Goal: Task Accomplishment & Management: Manage account settings

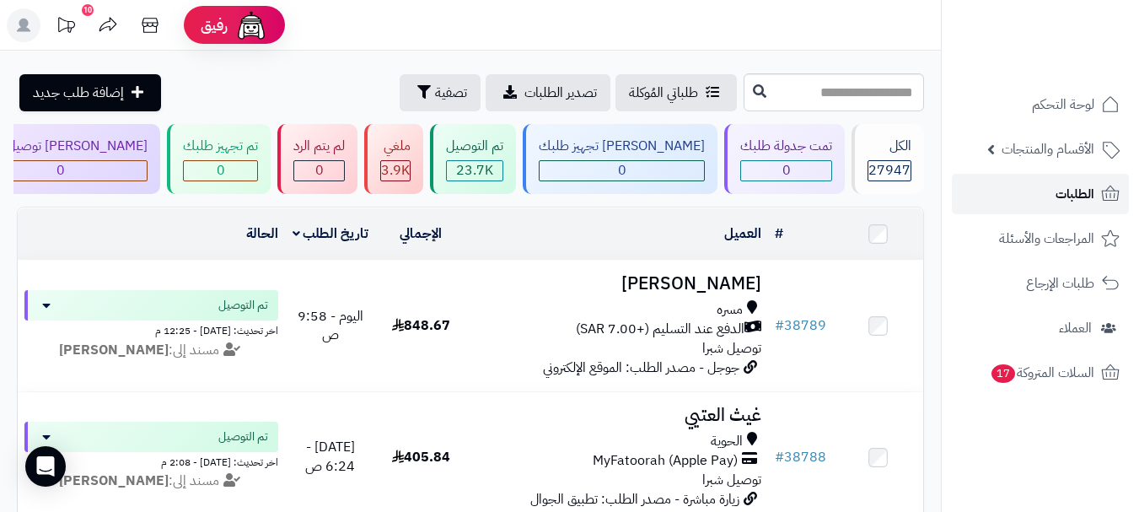
click at [1061, 191] on span "الطلبات" at bounding box center [1074, 194] width 39 height 24
click at [1044, 202] on link "الطلبات" at bounding box center [1040, 194] width 177 height 40
click at [1052, 202] on link "الطلبات" at bounding box center [1040, 194] width 177 height 40
click at [1054, 196] on link "الطلبات" at bounding box center [1040, 194] width 177 height 40
click at [1096, 200] on link "الطلبات" at bounding box center [1040, 194] width 177 height 40
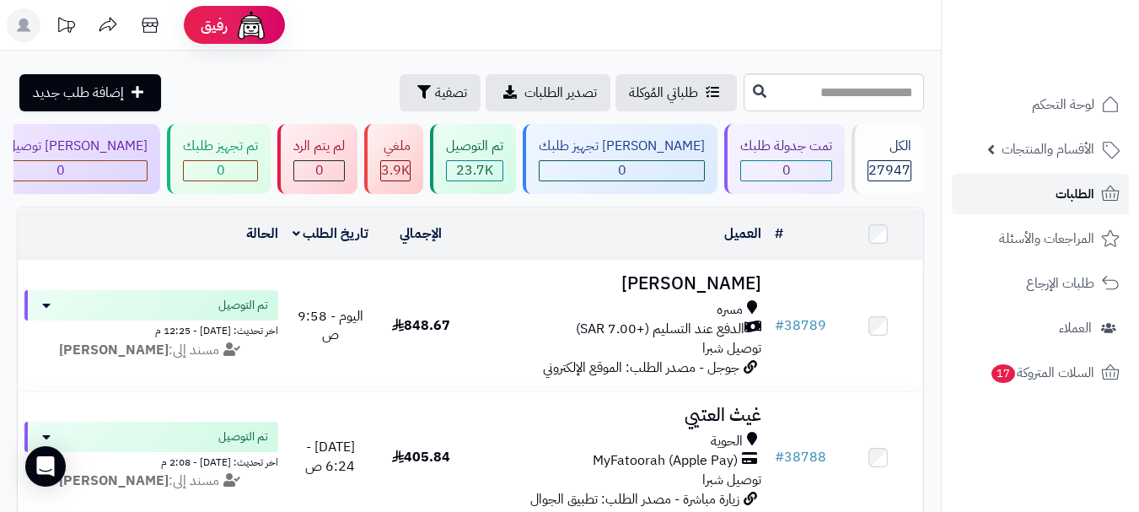
click at [1073, 201] on span "الطلبات" at bounding box center [1074, 194] width 39 height 24
click at [1058, 185] on span "الطلبات" at bounding box center [1074, 194] width 39 height 24
click at [1084, 188] on span "الطلبات" at bounding box center [1074, 194] width 39 height 24
click at [1047, 202] on link "الطلبات" at bounding box center [1040, 194] width 177 height 40
click at [1052, 186] on link "الطلبات" at bounding box center [1040, 194] width 177 height 40
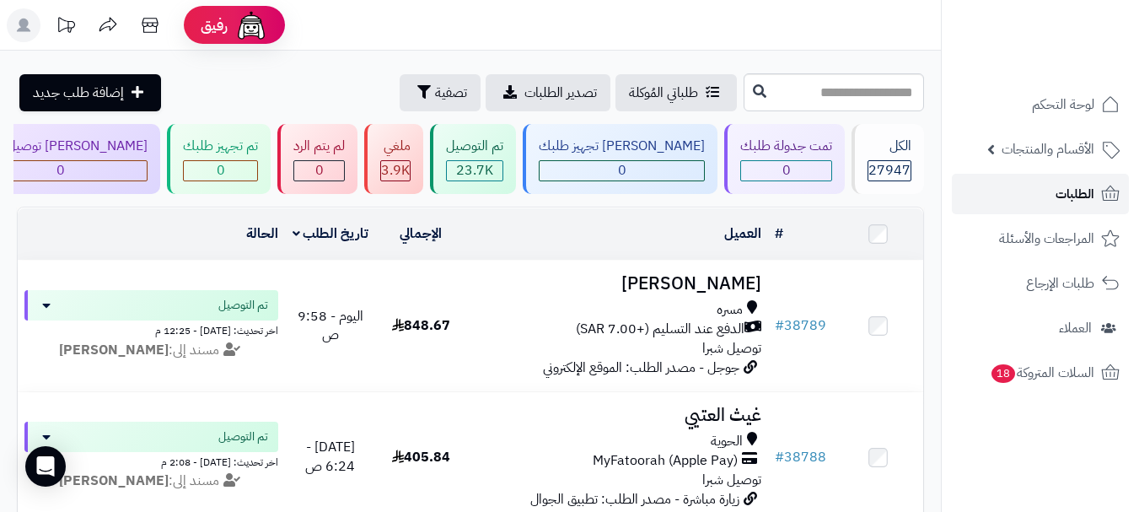
click at [1065, 196] on span "الطلبات" at bounding box center [1074, 194] width 39 height 24
click at [1065, 191] on span "الطلبات" at bounding box center [1074, 194] width 39 height 24
click at [1087, 198] on span "الطلبات" at bounding box center [1074, 194] width 39 height 24
click at [1069, 189] on span "الطلبات" at bounding box center [1074, 194] width 39 height 24
click at [1086, 195] on span "الطلبات" at bounding box center [1074, 194] width 39 height 24
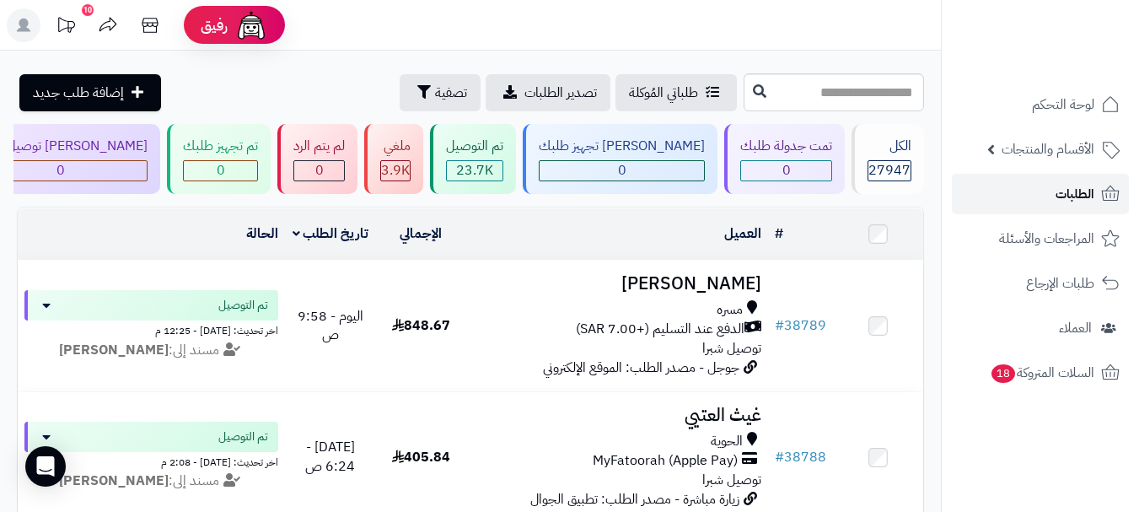
click at [1076, 194] on span "الطلبات" at bounding box center [1074, 194] width 39 height 24
click at [1086, 194] on span "الطلبات" at bounding box center [1074, 194] width 39 height 24
click at [1079, 204] on span "الطلبات" at bounding box center [1074, 194] width 39 height 24
click at [1070, 193] on span "الطلبات" at bounding box center [1074, 194] width 39 height 24
click at [1089, 194] on span "الطلبات" at bounding box center [1074, 194] width 39 height 24
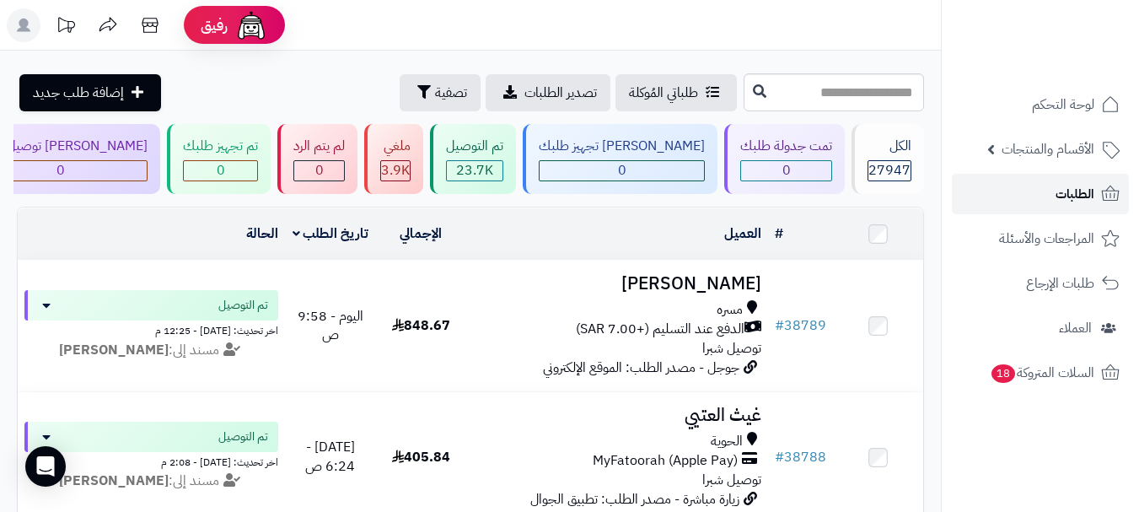
click at [1042, 191] on link "الطلبات" at bounding box center [1040, 194] width 177 height 40
click at [1033, 178] on link "الطلبات" at bounding box center [1040, 194] width 177 height 40
click at [1086, 194] on span "الطلبات" at bounding box center [1074, 194] width 39 height 24
click at [1065, 197] on span "الطلبات" at bounding box center [1074, 194] width 39 height 24
click at [1063, 192] on span "الطلبات" at bounding box center [1074, 194] width 39 height 24
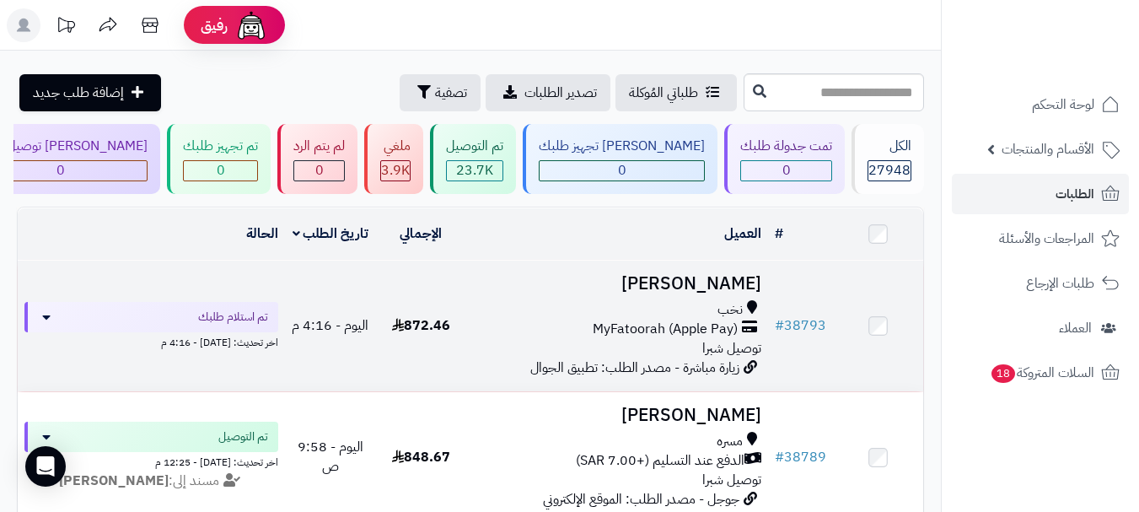
click at [702, 313] on div "نخب" at bounding box center [617, 309] width 288 height 19
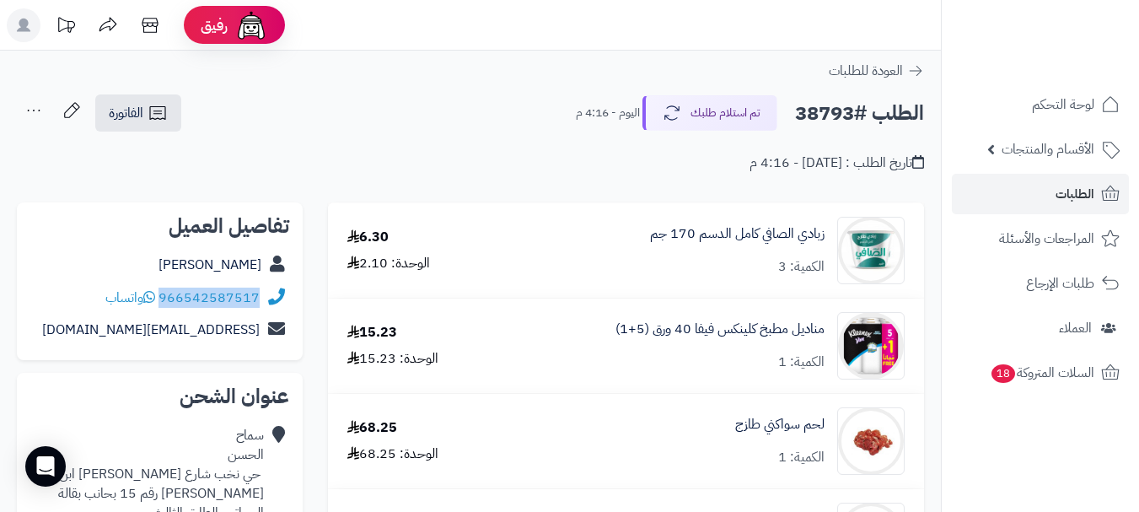
drag, startPoint x: 161, startPoint y: 295, endPoint x: 263, endPoint y: 305, distance: 102.5
click at [263, 305] on div "966542587517 واتساب" at bounding box center [159, 298] width 259 height 33
copy div "966542587517"
click at [1070, 186] on span "الطلبات" at bounding box center [1074, 194] width 39 height 24
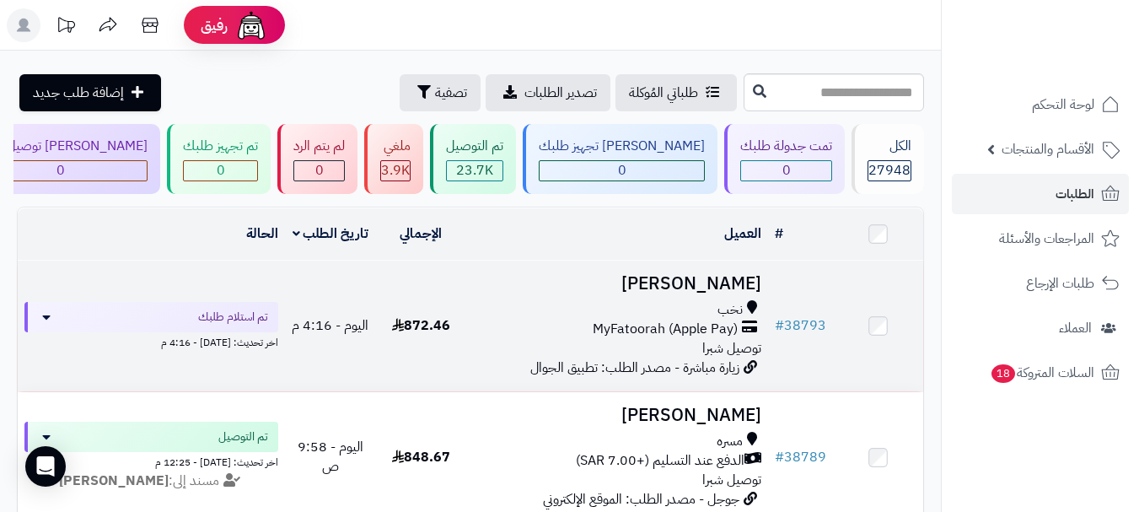
click at [707, 314] on div "نخب" at bounding box center [617, 309] width 288 height 19
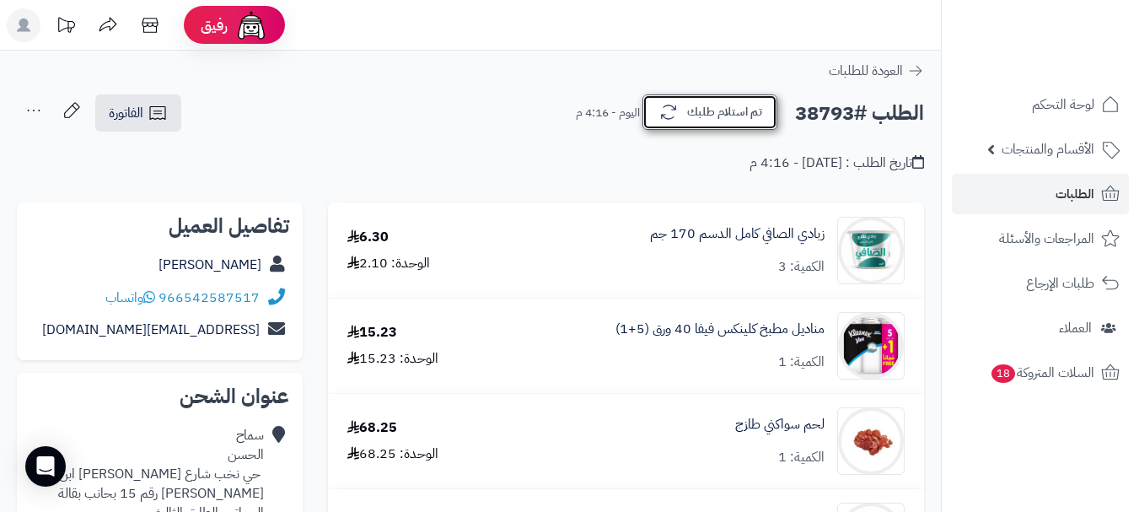
click at [721, 114] on button "تم استلام طلبك" at bounding box center [709, 111] width 135 height 35
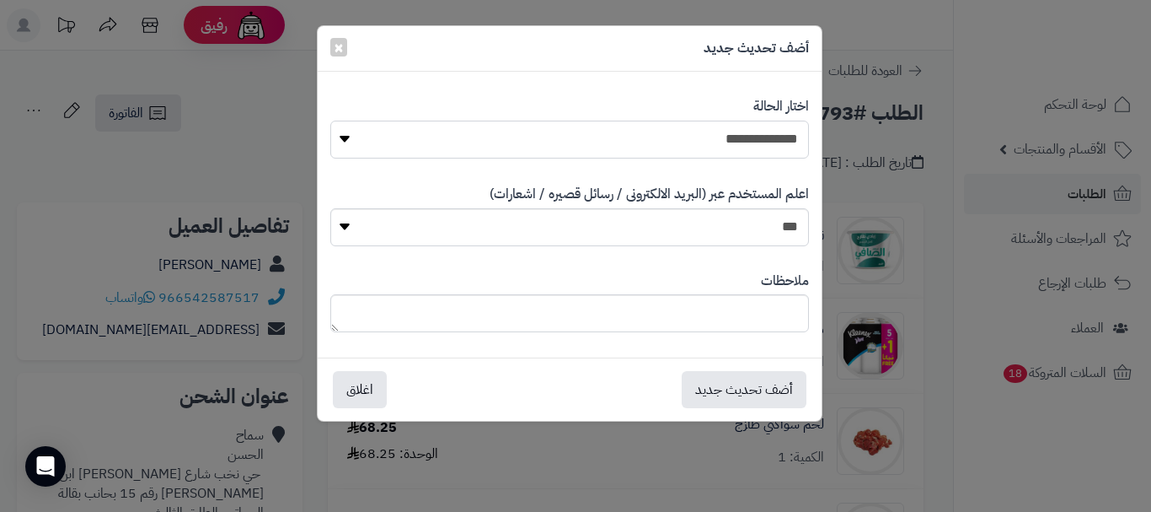
click at [732, 132] on select "**********" at bounding box center [569, 140] width 479 height 38
select select "*"
click at [330, 121] on select "**********" at bounding box center [569, 140] width 479 height 38
click at [721, 311] on textarea at bounding box center [569, 313] width 479 height 38
type textarea "****"
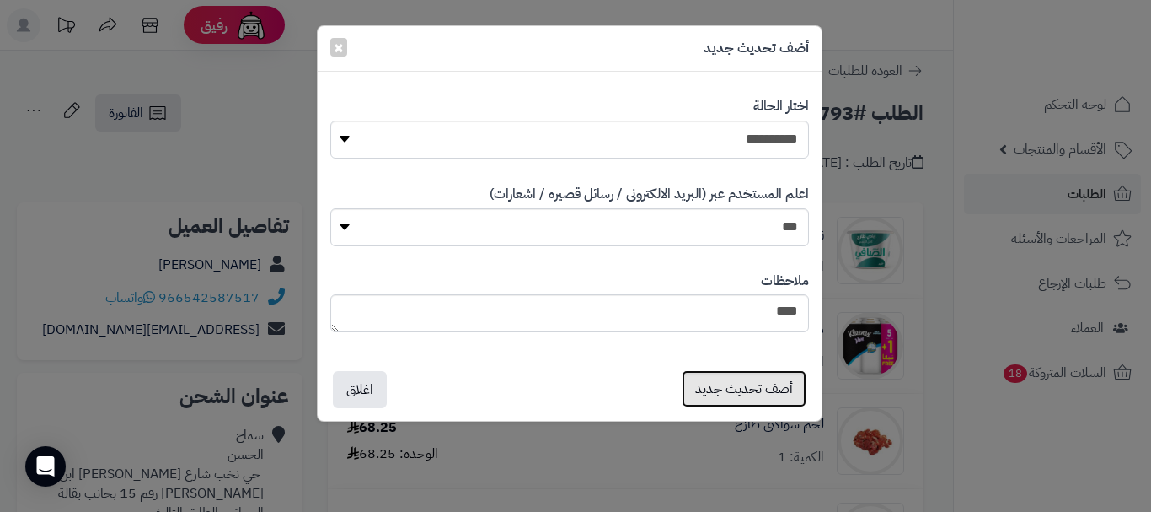
click at [742, 395] on button "أضف تحديث جديد" at bounding box center [744, 388] width 125 height 37
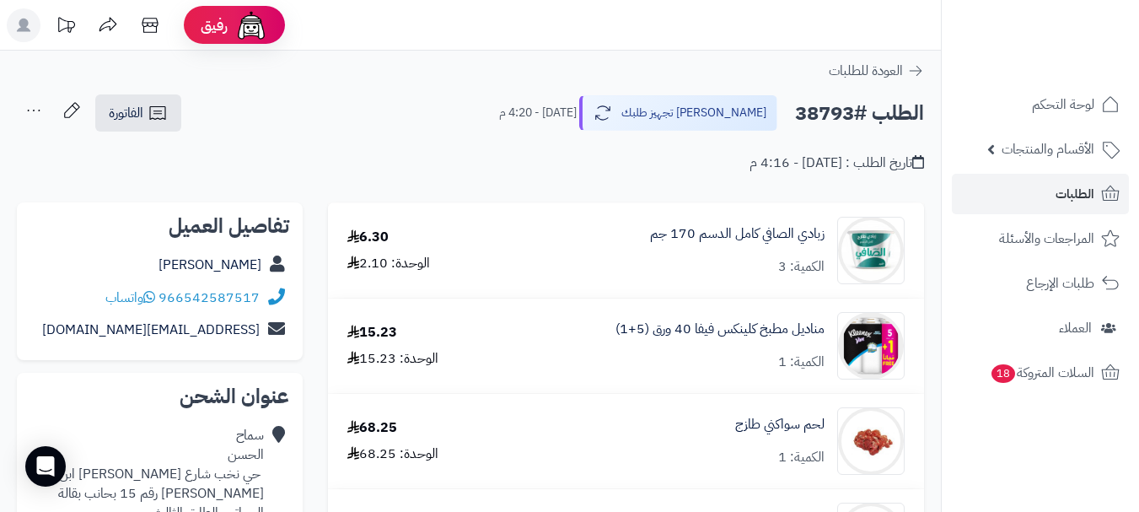
click at [30, 112] on icon at bounding box center [34, 111] width 34 height 34
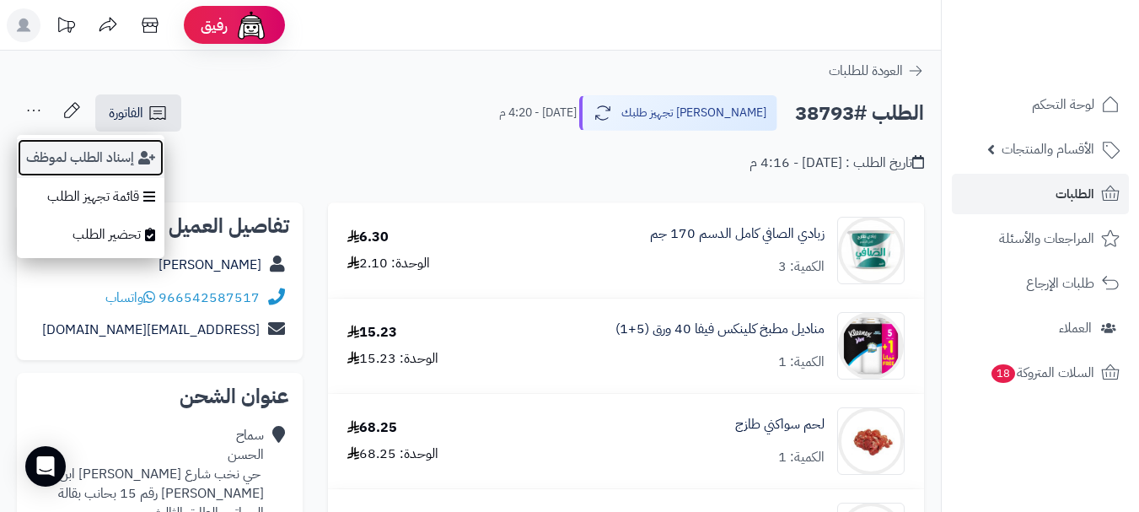
click at [115, 154] on button "إسناد الطلب لموظف" at bounding box center [91, 157] width 148 height 39
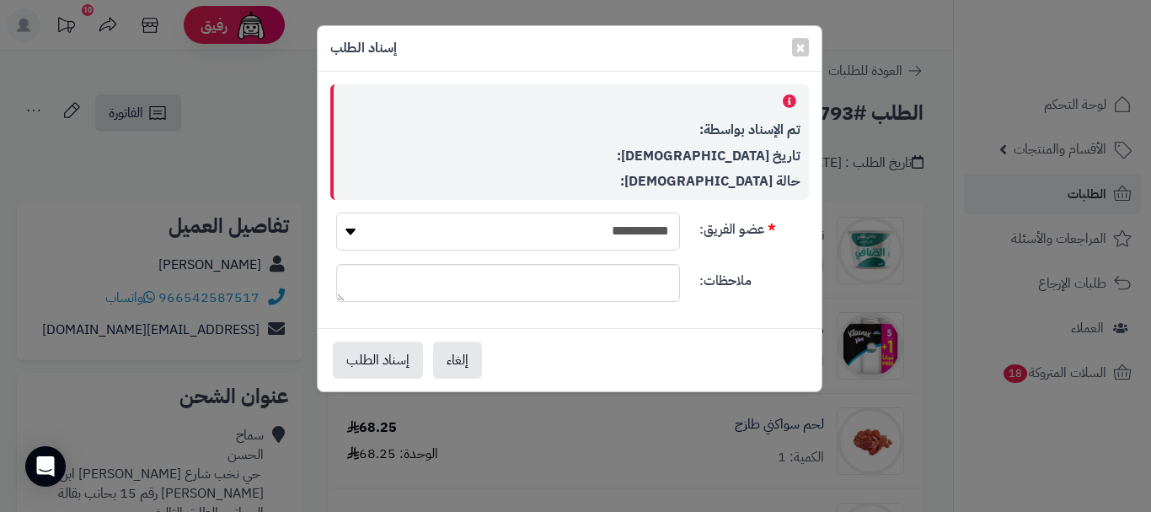
click at [575, 227] on select "**********" at bounding box center [508, 231] width 344 height 38
select select "**"
click at [336, 212] on select "**********" at bounding box center [508, 231] width 344 height 38
click at [378, 350] on button "إسناد الطلب" at bounding box center [378, 359] width 90 height 37
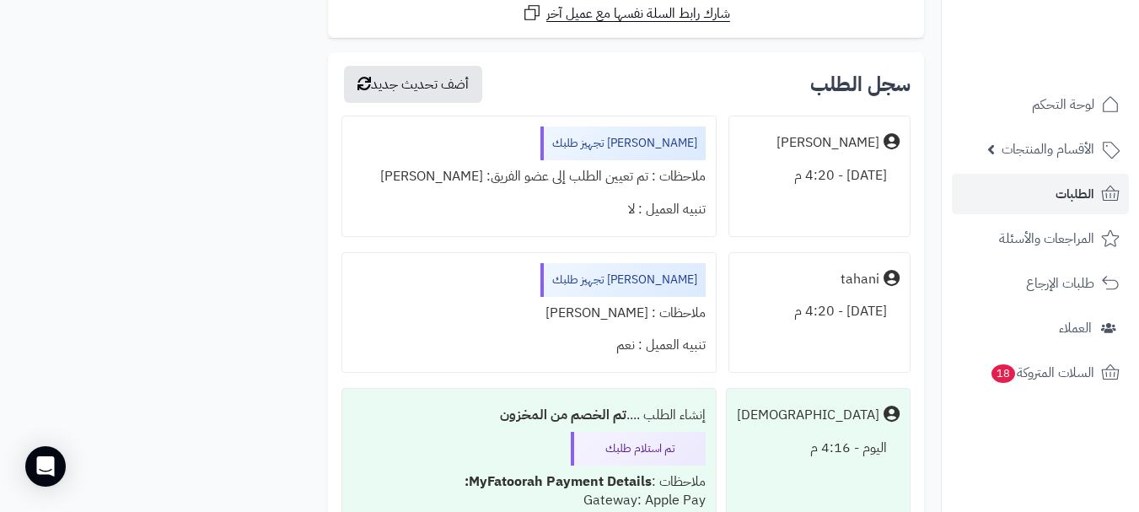
scroll to position [4950, 0]
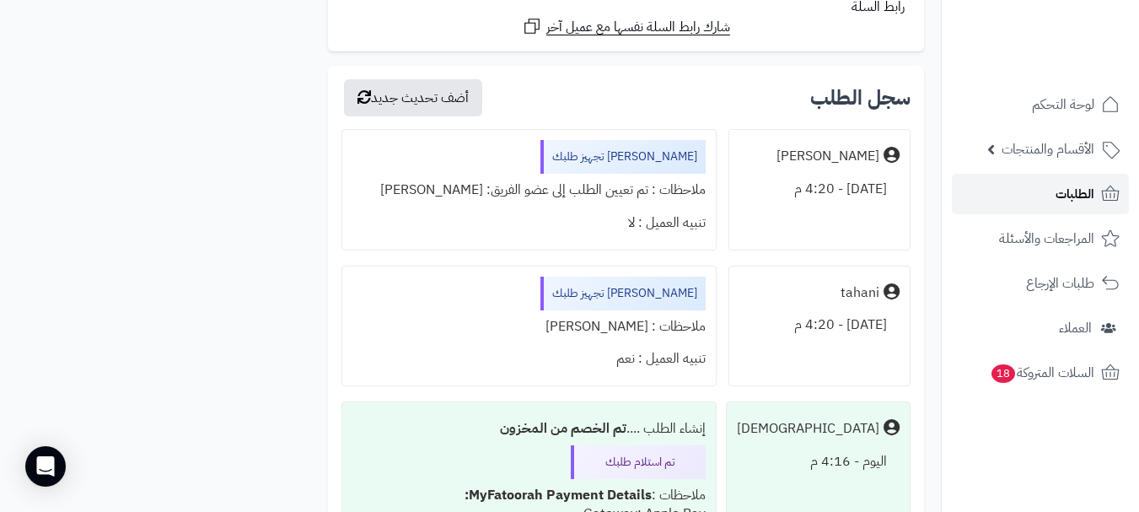
click at [1049, 182] on link "الطلبات" at bounding box center [1040, 194] width 177 height 40
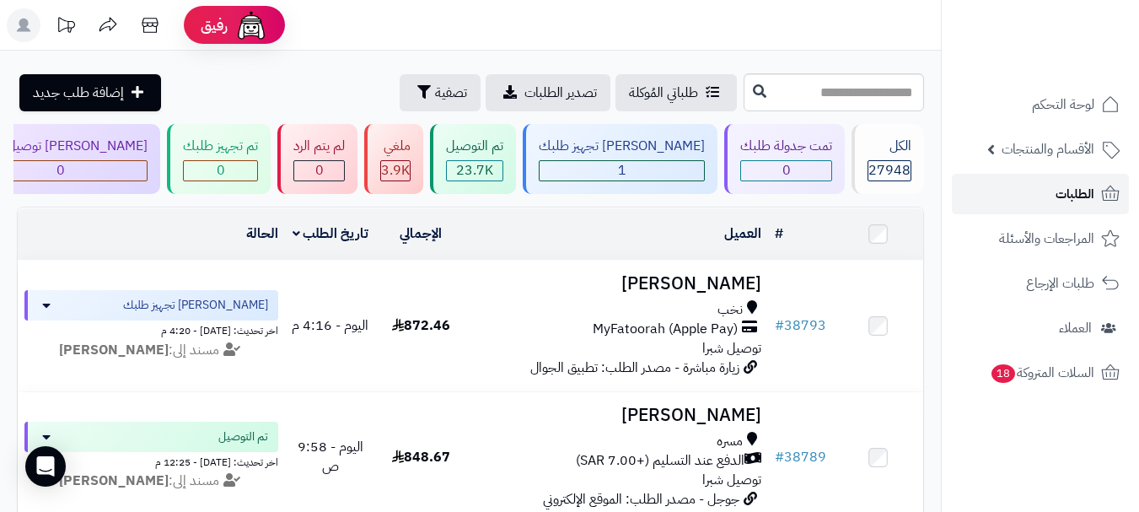
click at [1022, 196] on link "الطلبات" at bounding box center [1040, 194] width 177 height 40
click at [1058, 202] on span "الطلبات" at bounding box center [1074, 194] width 39 height 24
click at [1052, 184] on link "الطلبات" at bounding box center [1040, 194] width 177 height 40
click at [1046, 205] on link "الطلبات" at bounding box center [1040, 194] width 177 height 40
click at [1085, 186] on span "الطلبات" at bounding box center [1074, 194] width 39 height 24
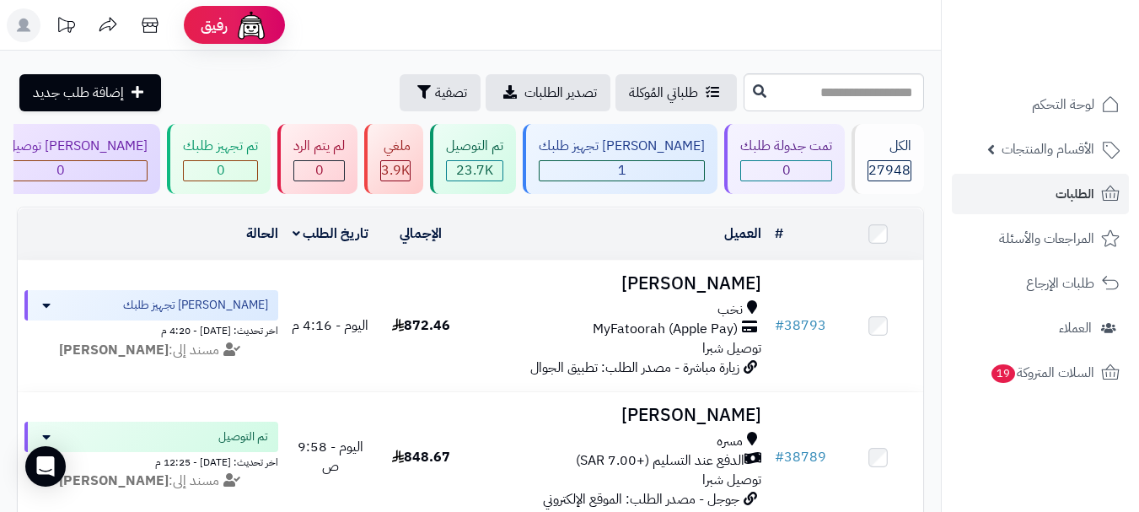
click at [30, 23] on rect at bounding box center [24, 25] width 34 height 34
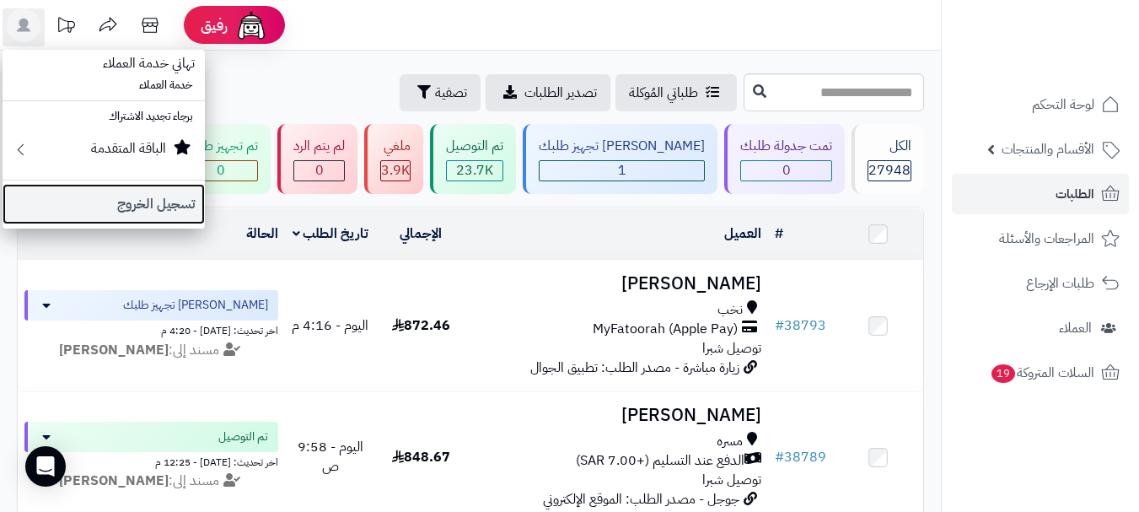
click at [144, 208] on link "تسجيل الخروج" at bounding box center [104, 204] width 202 height 40
